Goal: Task Accomplishment & Management: Manage account settings

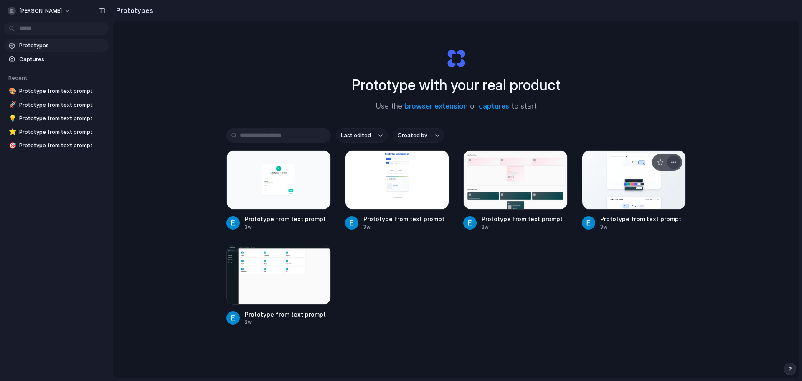
click at [676, 165] on button "button" at bounding box center [673, 161] width 13 height 13
click at [639, 220] on span "Delete" at bounding box center [641, 221] width 18 height 8
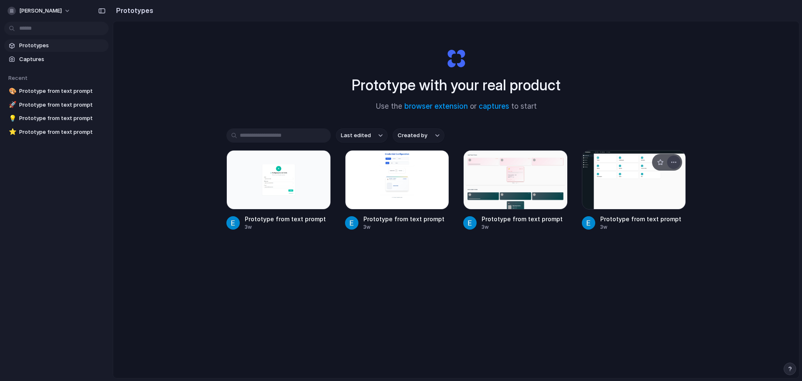
click at [672, 164] on div "button" at bounding box center [674, 162] width 7 height 7
click at [638, 219] on span "Delete" at bounding box center [641, 221] width 18 height 8
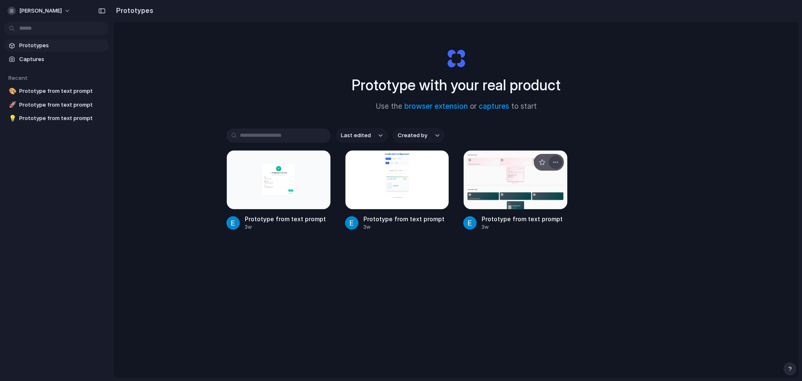
click at [558, 165] on button "button" at bounding box center [555, 161] width 13 height 13
click at [542, 219] on li "Delete" at bounding box center [529, 220] width 59 height 13
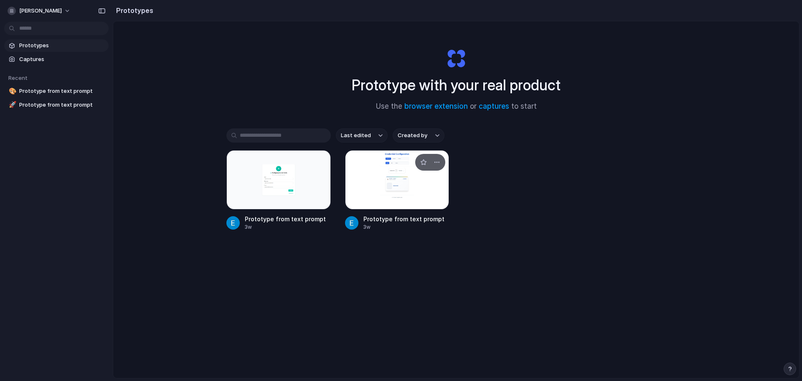
click at [424, 191] on div at bounding box center [397, 179] width 104 height 59
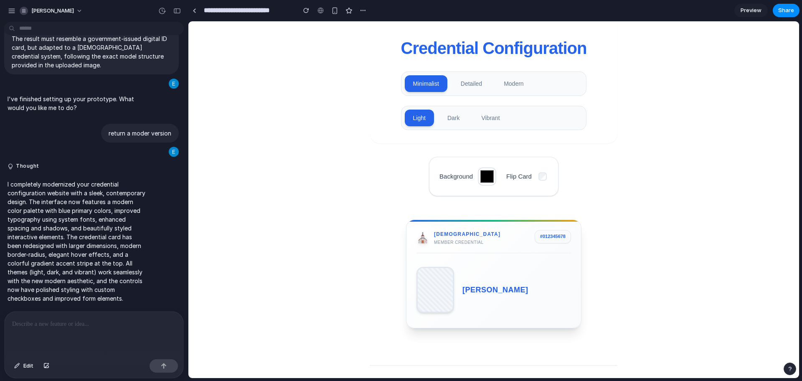
click at [522, 272] on div "[PERSON_NAME] [DEMOGRAPHIC_DATA] Issued: 01/2024 Expires: 12/2025" at bounding box center [494, 290] width 155 height 56
click at [491, 247] on div "⛪ CENTRAL [DEMOGRAPHIC_DATA] Member Credential # 012345678" at bounding box center [494, 241] width 155 height 23
drag, startPoint x: 145, startPoint y: 45, endPoint x: 139, endPoint y: 48, distance: 6.9
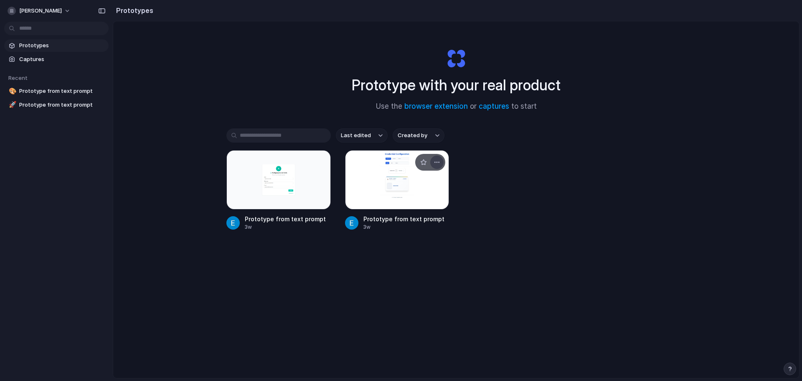
click at [437, 162] on div "button" at bounding box center [437, 162] width 7 height 7
click at [417, 219] on li "Delete" at bounding box center [411, 220] width 59 height 13
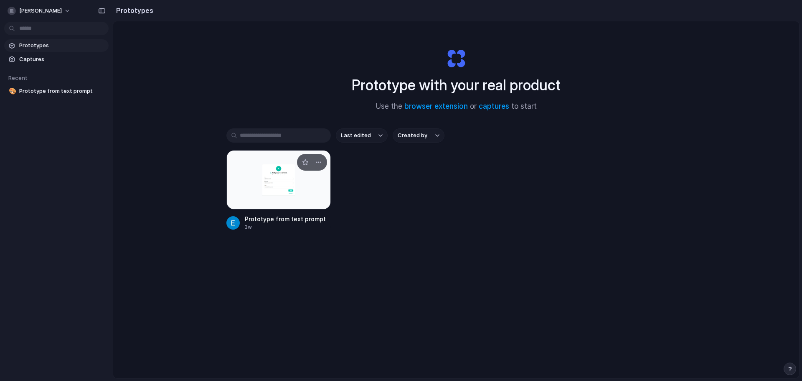
click at [268, 178] on div at bounding box center [279, 179] width 104 height 59
click at [62, 14] on span "[PERSON_NAME]" at bounding box center [40, 11] width 43 height 8
click at [44, 69] on li "Sign out" at bounding box center [40, 69] width 69 height 13
